Goal: Navigation & Orientation: Find specific page/section

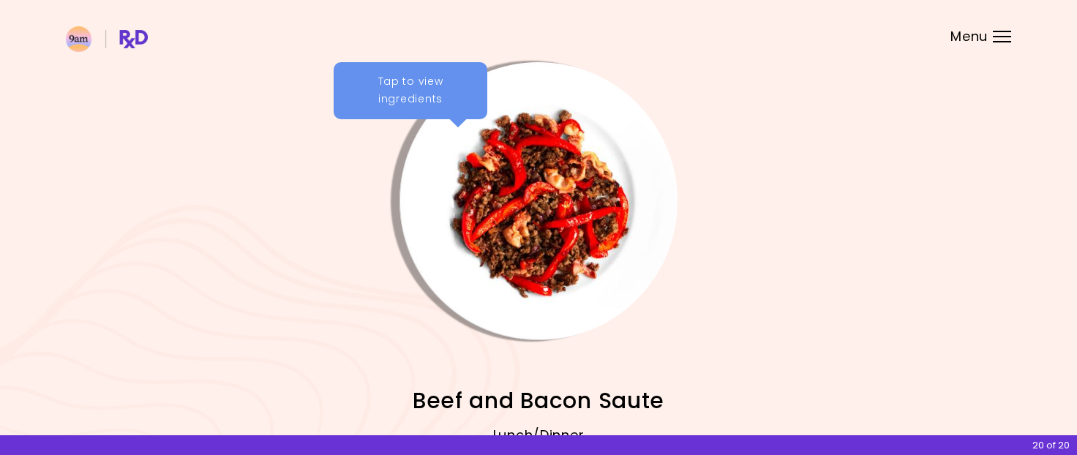
scroll to position [167, 0]
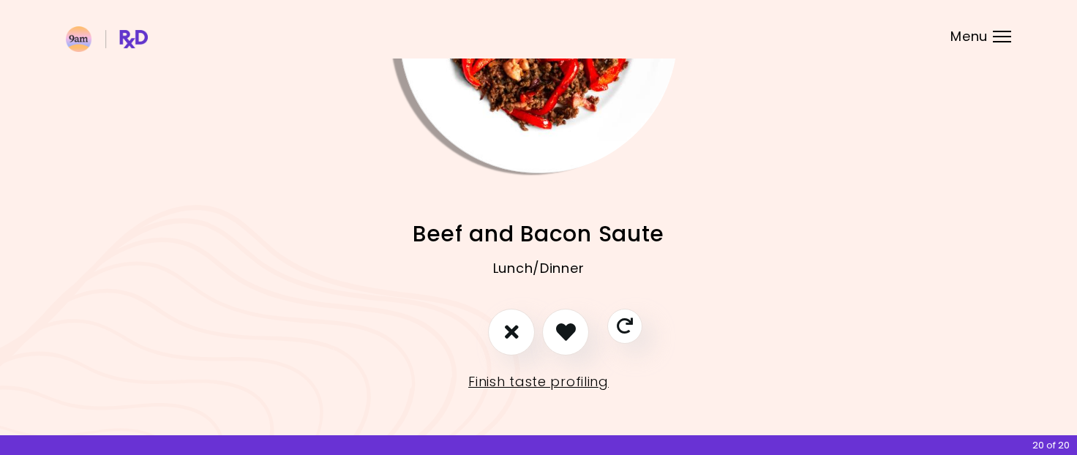
click at [973, 39] on span "Menu" at bounding box center [969, 36] width 37 height 13
